Goal: Task Accomplishment & Management: Use online tool/utility

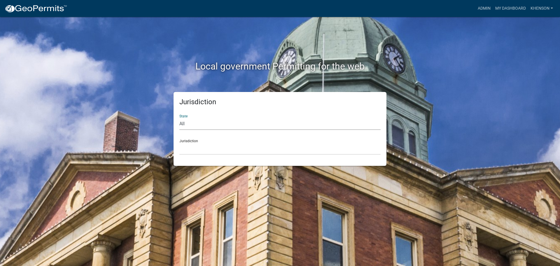
click at [184, 127] on select "All [US_STATE] [US_STATE] [US_STATE] [US_STATE] [US_STATE] [US_STATE] [US_STATE…" at bounding box center [279, 124] width 201 height 12
select select "[US_STATE]"
click at [179, 118] on select "All [US_STATE] [US_STATE] [US_STATE] [US_STATE] [US_STATE] [US_STATE] [US_STATE…" at bounding box center [279, 124] width 201 height 12
drag, startPoint x: 185, startPoint y: 129, endPoint x: 195, endPoint y: 150, distance: 23.0
click at [195, 150] on select "City of [GEOGRAPHIC_DATA], [US_STATE] [GEOGRAPHIC_DATA], [US_STATE][PERSON_NAME…" at bounding box center [279, 149] width 201 height 12
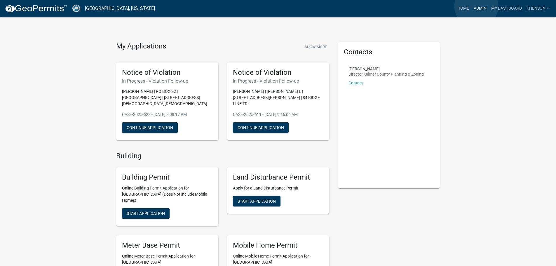
drag, startPoint x: 476, startPoint y: 6, endPoint x: 448, endPoint y: 18, distance: 30.4
click at [475, 7] on link "Admin" at bounding box center [479, 8] width 17 height 11
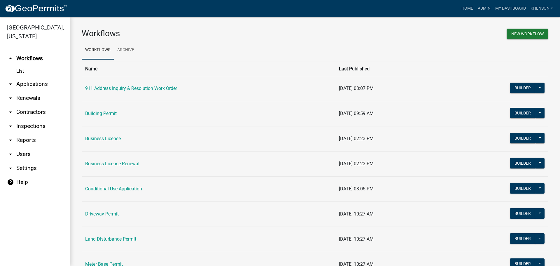
click at [47, 82] on link "arrow_drop_down Applications" at bounding box center [35, 84] width 70 height 14
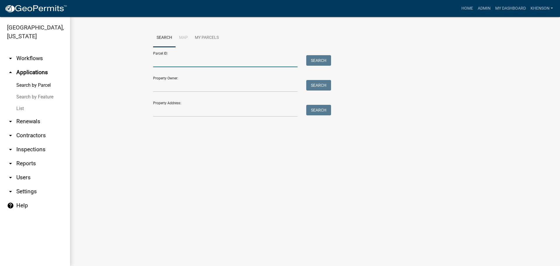
click at [164, 64] on input "Parcel ID:" at bounding box center [225, 61] width 144 height 12
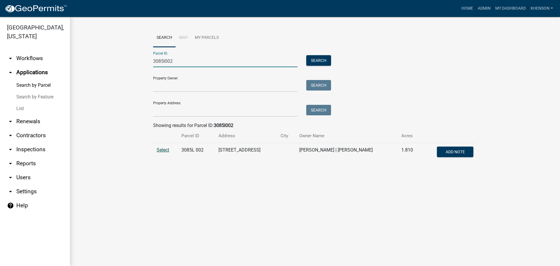
type input "3085l002"
click at [163, 150] on span "Select" at bounding box center [163, 150] width 13 height 6
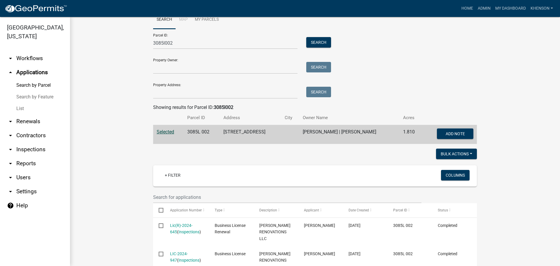
scroll to position [48, 0]
